Goal: Find specific fact: Find specific fact

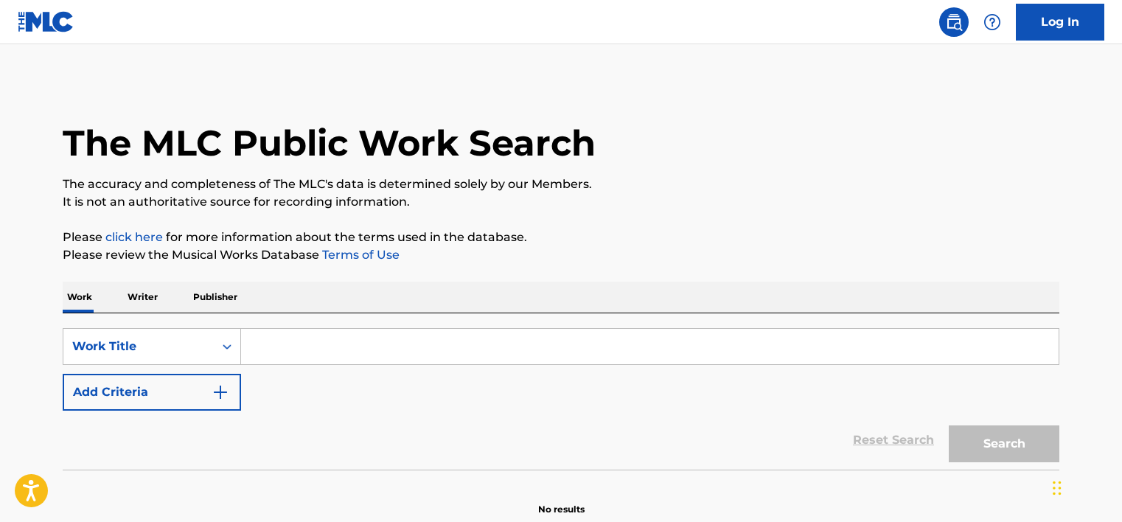
click at [144, 298] on p "Writer" at bounding box center [142, 297] width 39 height 31
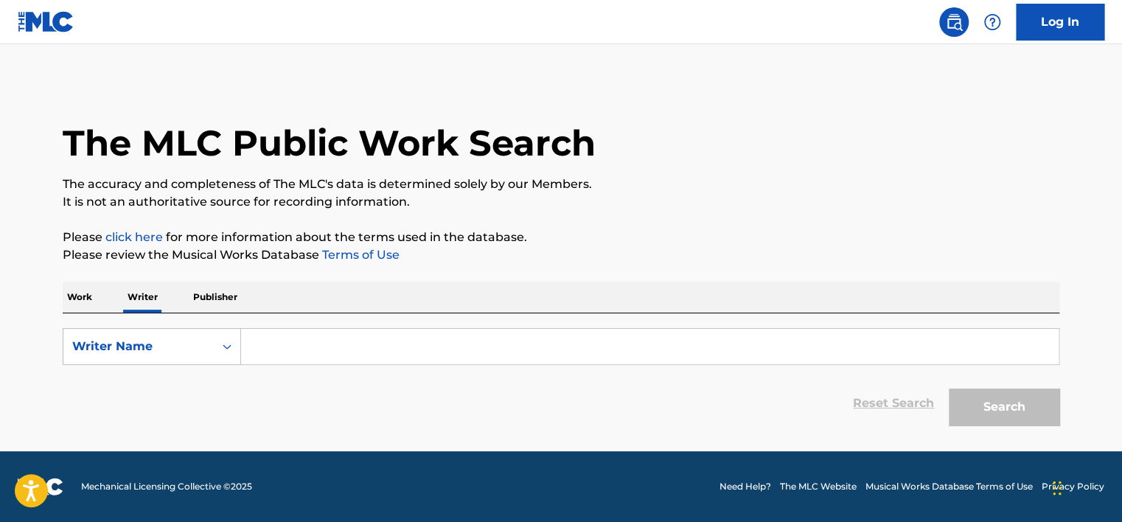
click at [139, 351] on div "Writer Name" at bounding box center [138, 347] width 133 height 18
click at [149, 379] on div "Writer IPI" at bounding box center [151, 383] width 177 height 37
click at [301, 345] on input "Search Form" at bounding box center [649, 346] width 817 height 35
type input "01149553539"
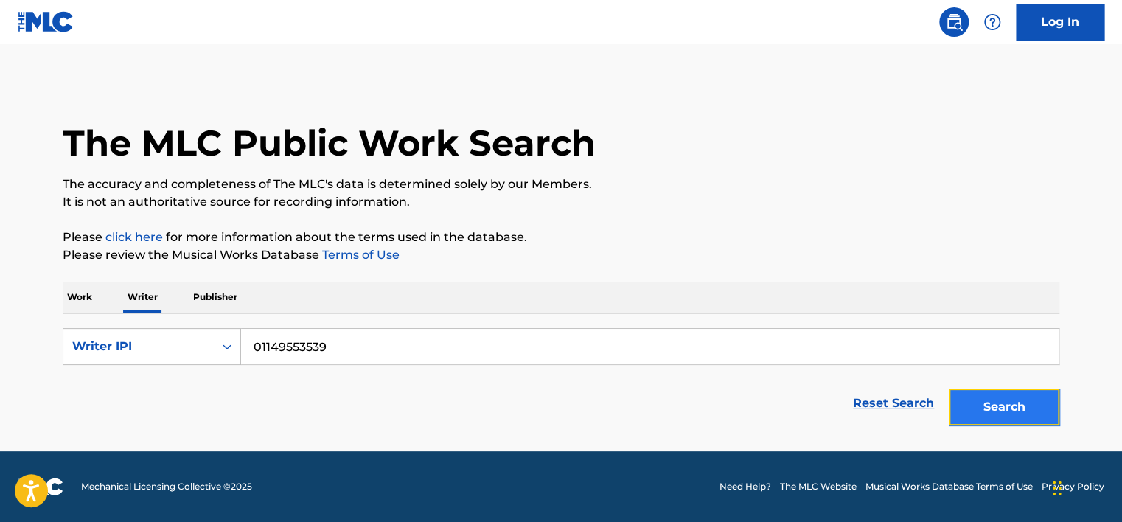
click at [1023, 424] on button "Search" at bounding box center [1004, 406] width 111 height 37
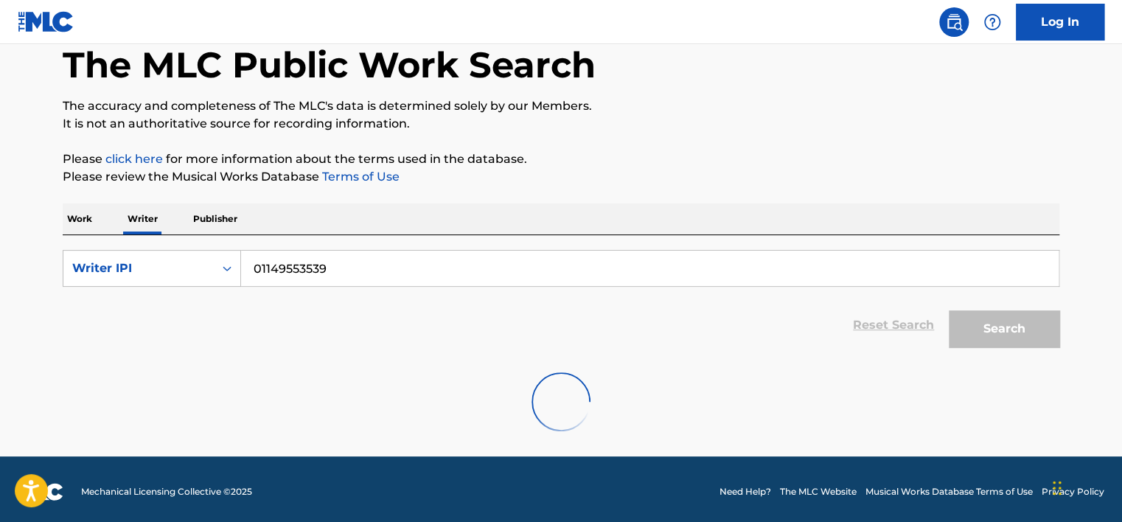
scroll to position [83, 0]
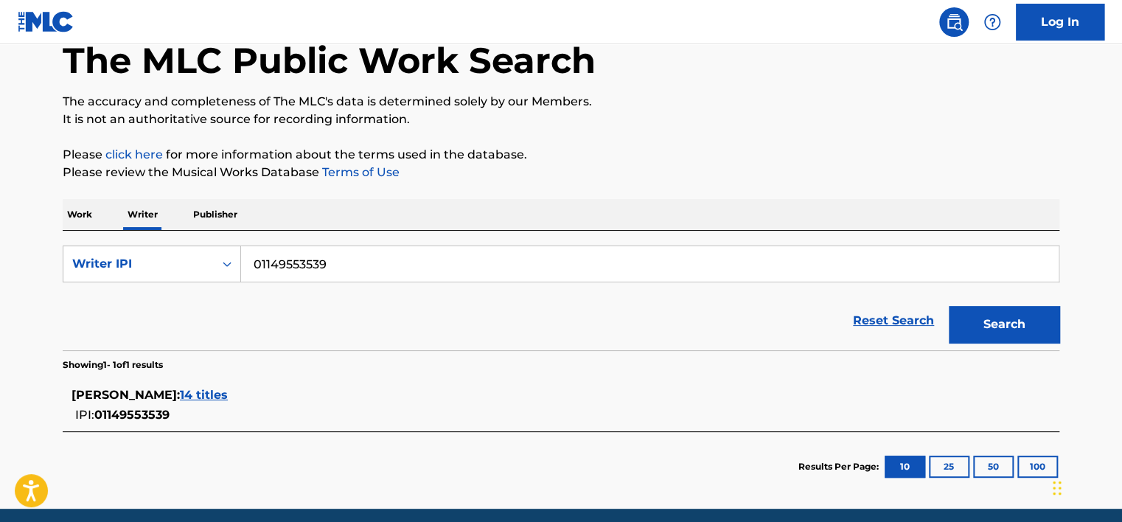
click at [228, 388] on span "14 titles" at bounding box center [204, 395] width 48 height 14
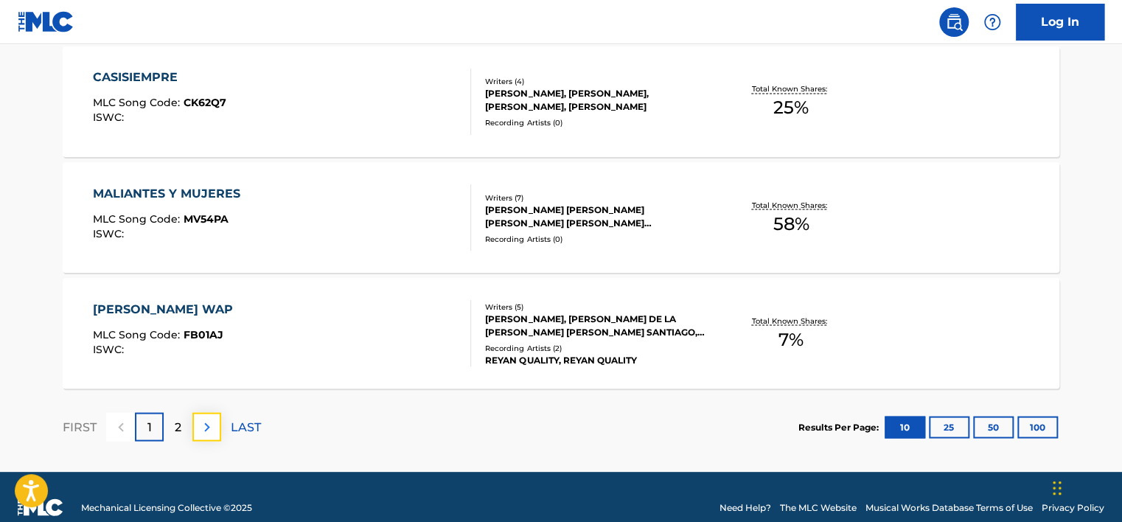
click at [207, 429] on img at bounding box center [207, 427] width 18 height 18
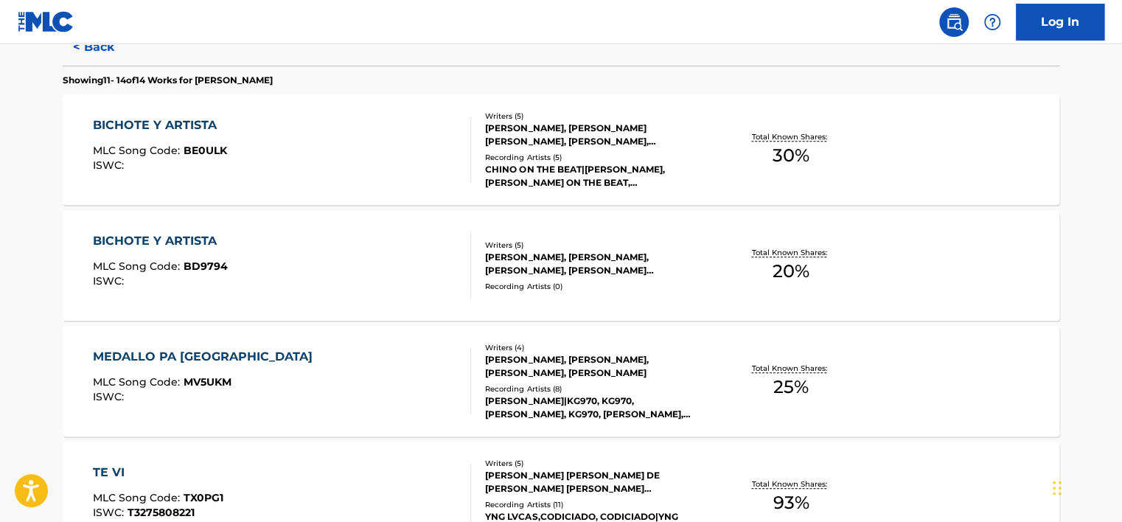
scroll to position [366, 0]
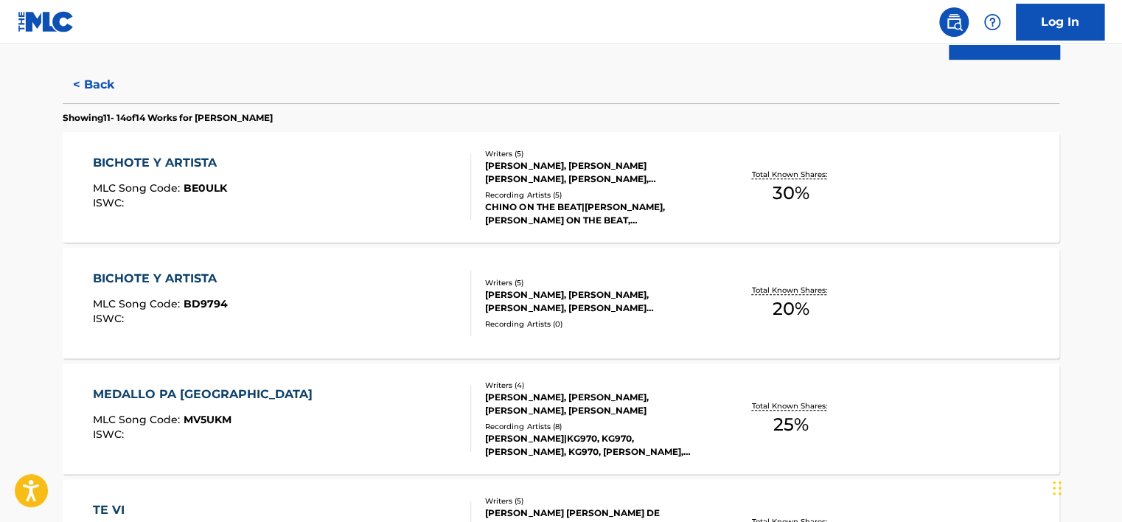
click at [356, 215] on div "BICHOTE Y ARTISTA MLC Song Code : BE0ULK ISWC :" at bounding box center [282, 187] width 379 height 66
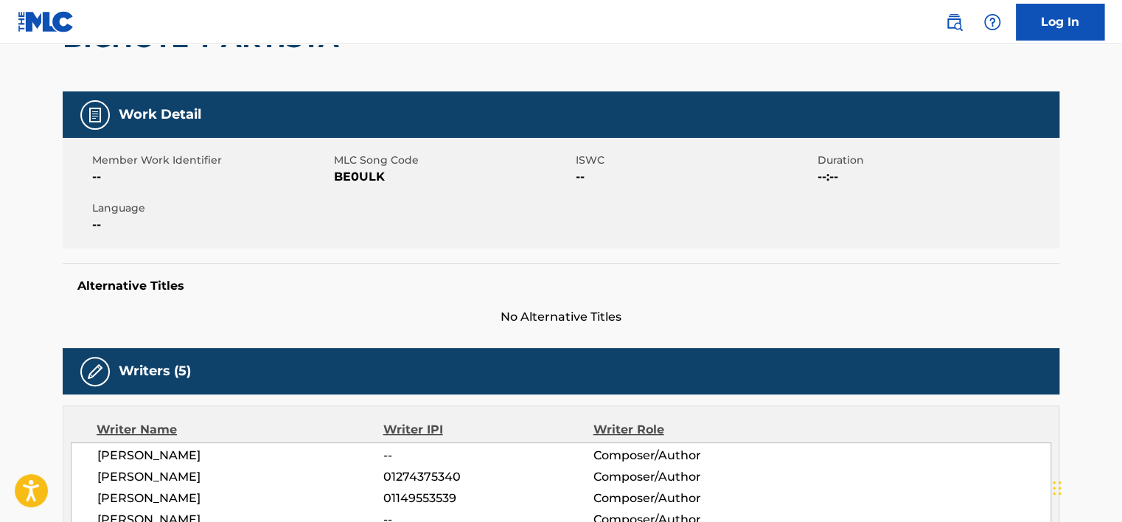
scroll to position [149, 0]
